Goal: Check status

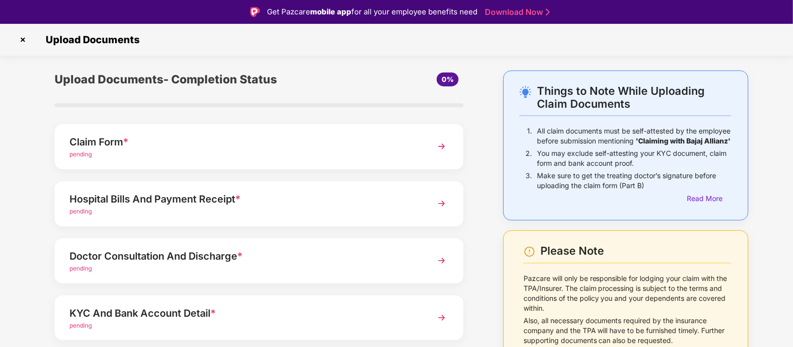
click at [325, 150] on div "pending" at bounding box center [244, 154] width 348 height 9
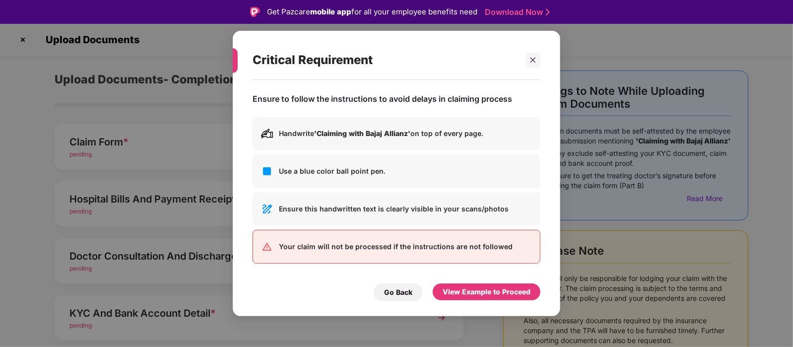
click at [192, 215] on div "Critical Requirement Ensure to follow the instructions to avoid delays in claim…" at bounding box center [396, 173] width 793 height 347
click at [533, 61] on icon "close" at bounding box center [533, 59] width 5 height 5
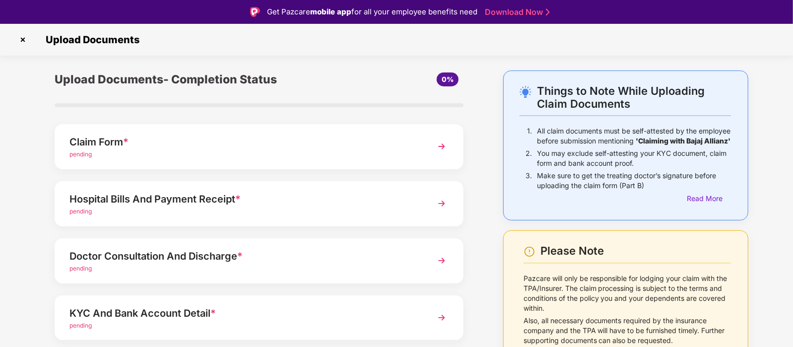
click at [372, 202] on div "Hospital Bills And Payment Receipt *" at bounding box center [244, 199] width 348 height 16
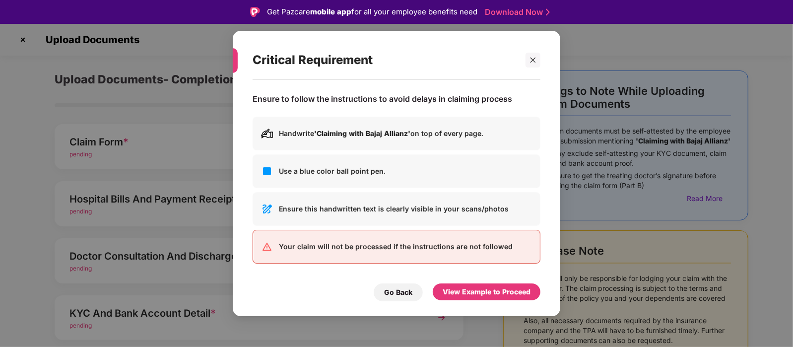
click at [146, 292] on div "Critical Requirement Ensure to follow the instructions to avoid delays in claim…" at bounding box center [396, 173] width 793 height 347
click at [391, 294] on div "Go Back" at bounding box center [398, 292] width 28 height 11
